Goal: Task Accomplishment & Management: Complete application form

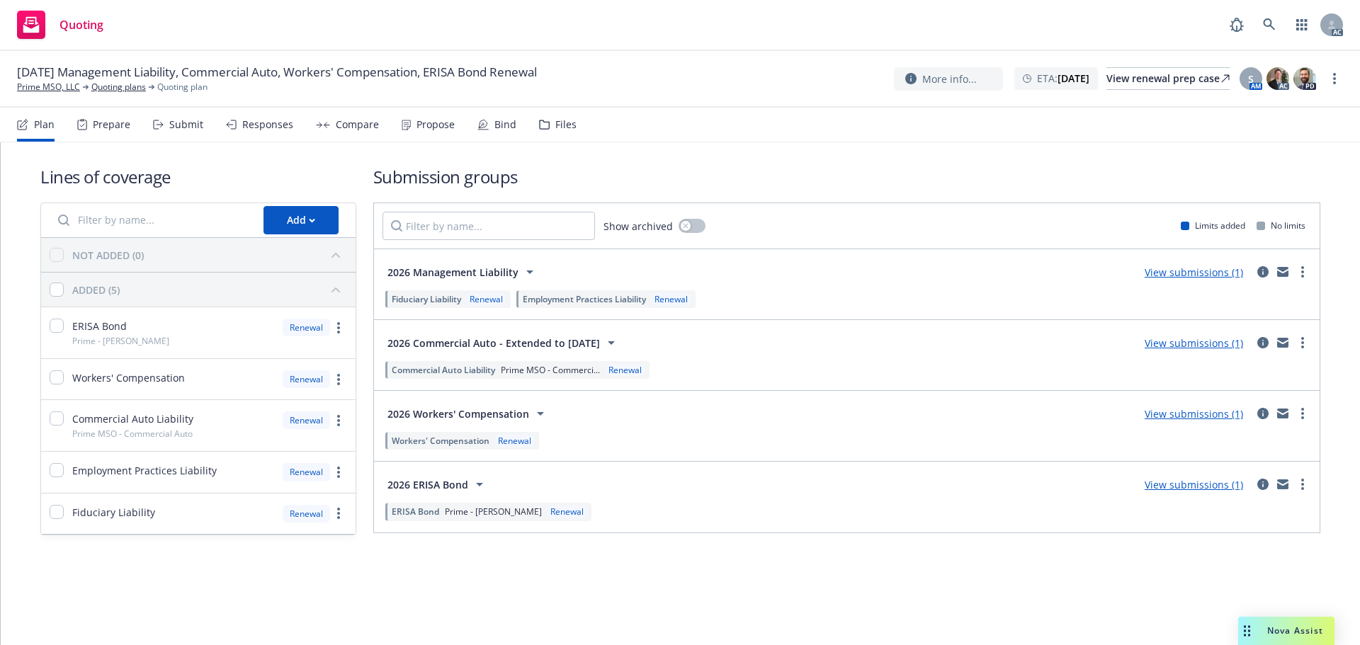
click at [175, 113] on div "Submit" at bounding box center [178, 125] width 50 height 34
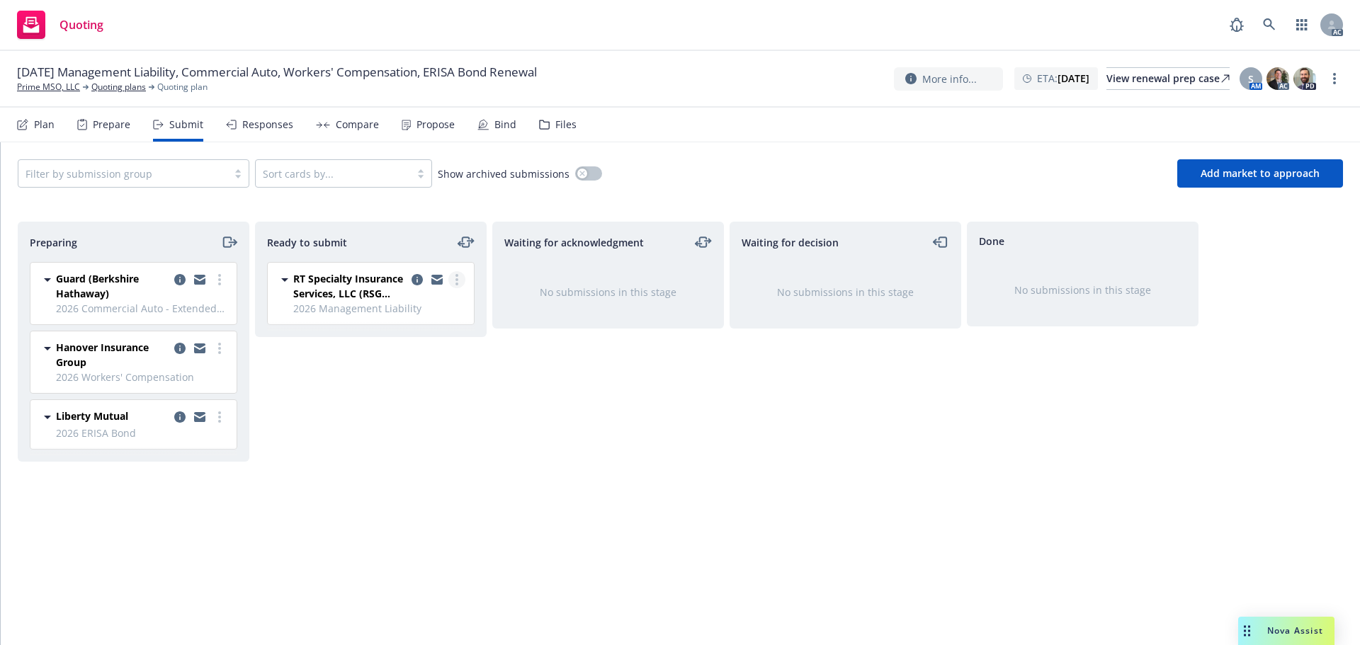
click at [455, 285] on link "more" at bounding box center [456, 279] width 17 height 17
click at [431, 344] on link "Log acknowledgement" at bounding box center [394, 338] width 142 height 28
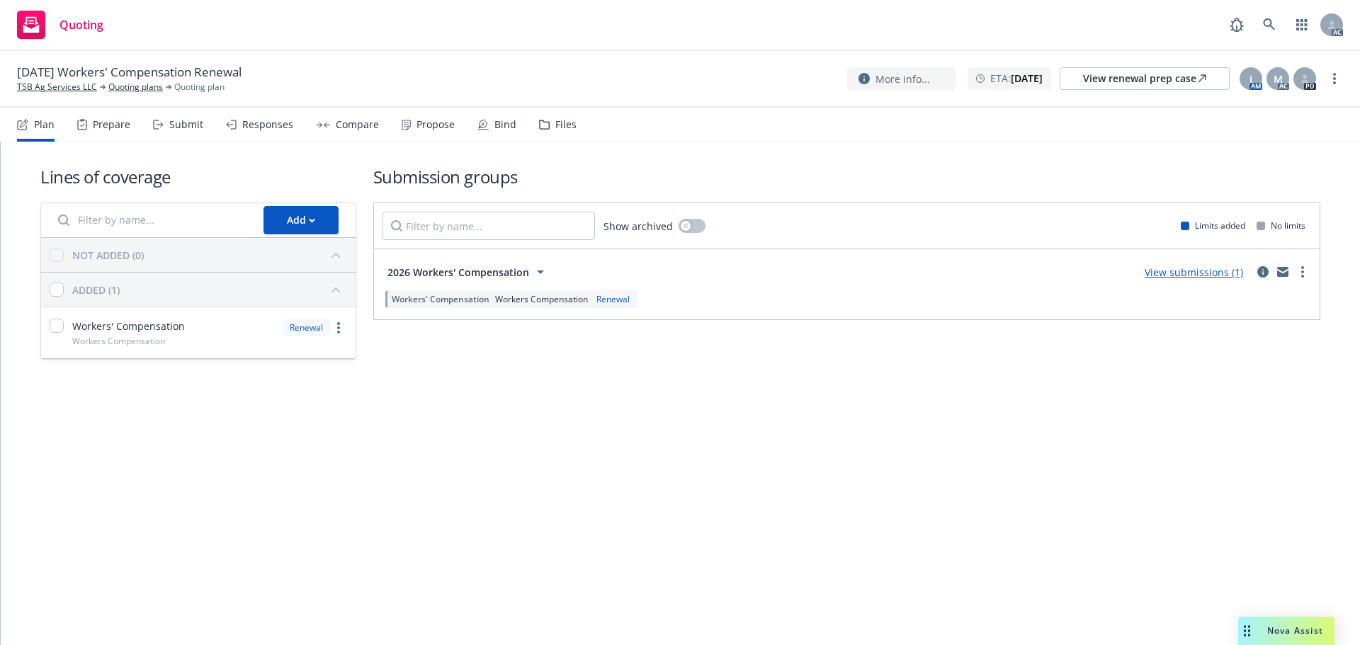
click at [167, 130] on div "Submit" at bounding box center [178, 125] width 50 height 34
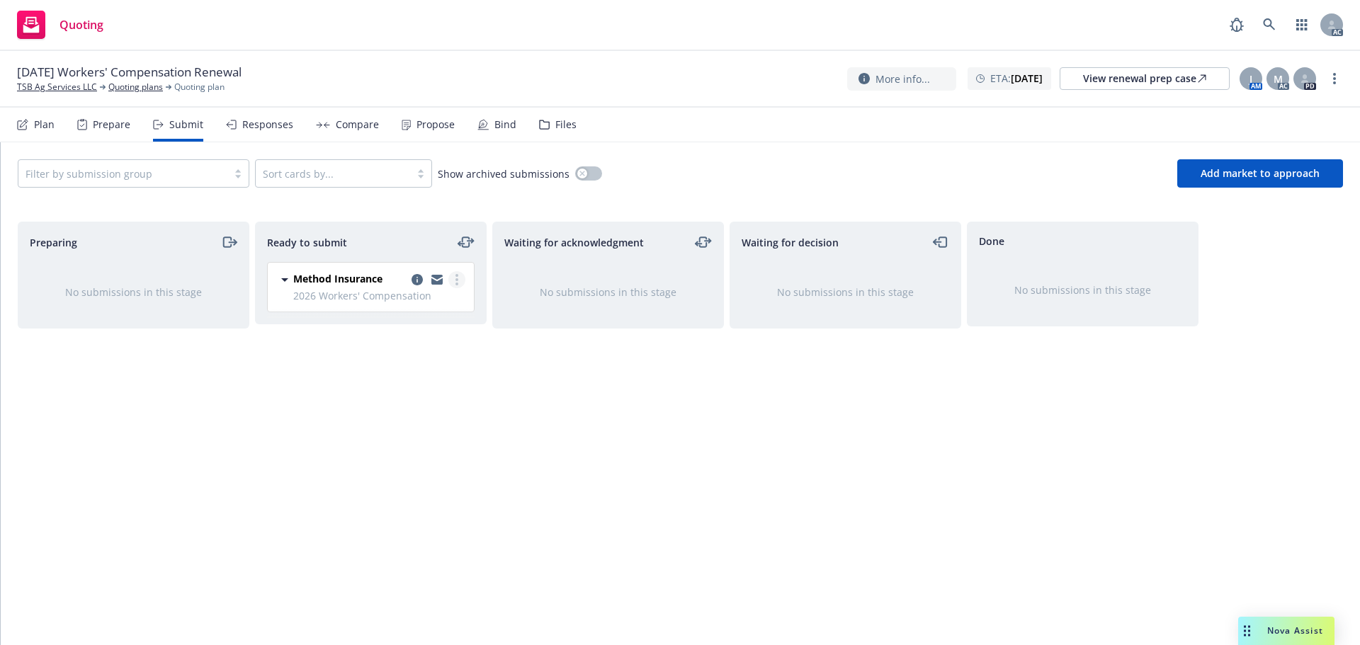
click at [458, 280] on circle "more" at bounding box center [457, 279] width 3 height 3
click at [427, 334] on span "Log acknowledgement" at bounding box center [393, 336] width 140 height 13
